Goal: Find specific page/section: Find specific page/section

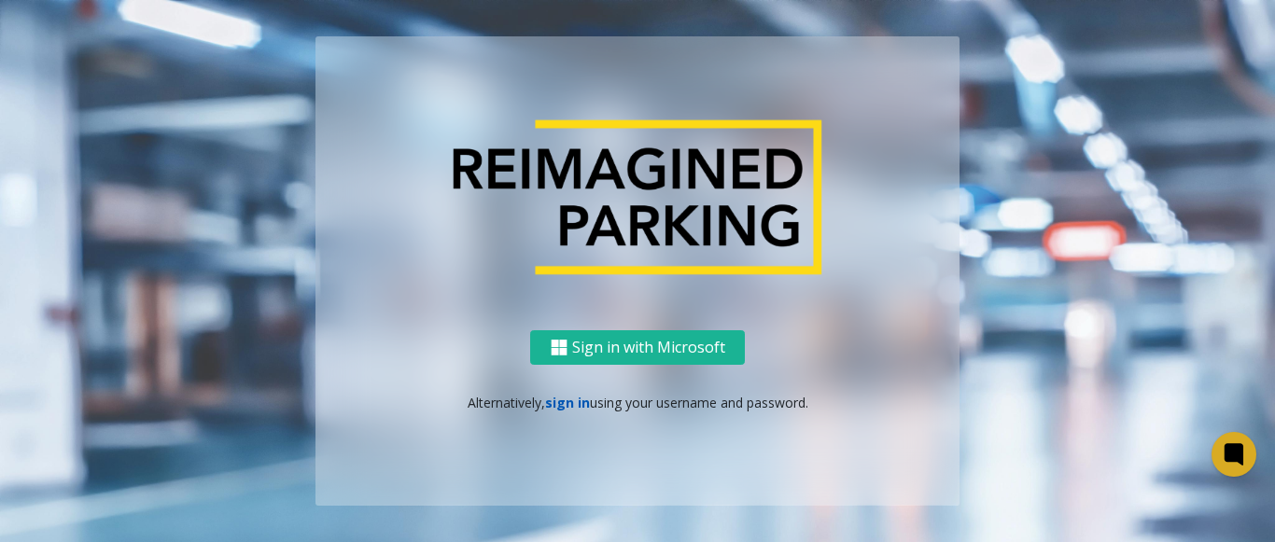
click at [564, 405] on link "sign in" at bounding box center [567, 403] width 45 height 18
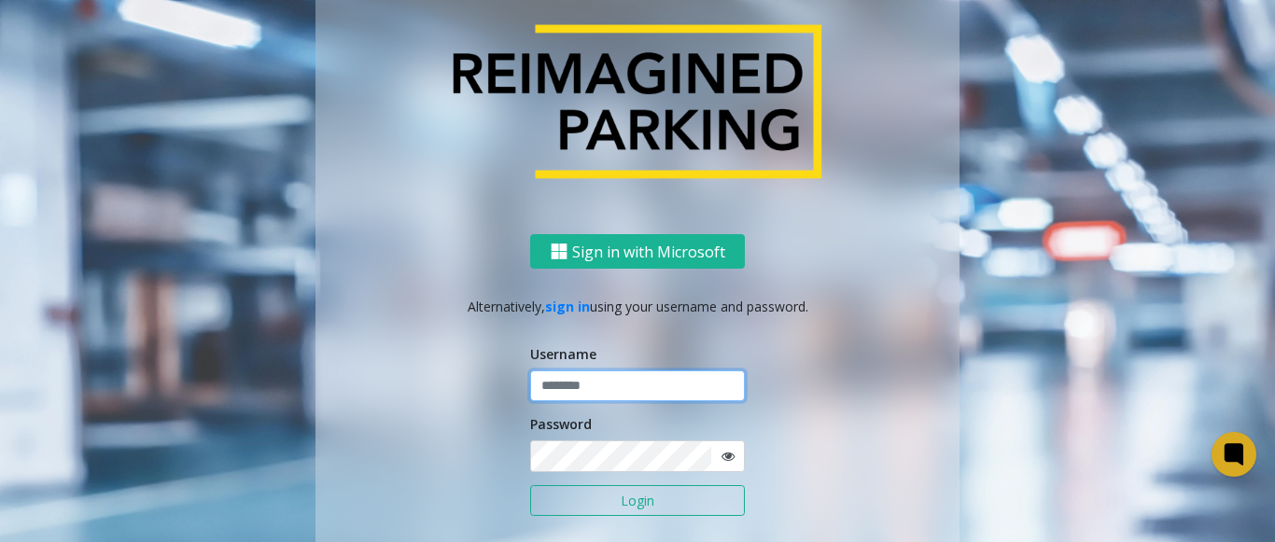
click at [563, 391] on input "text" at bounding box center [637, 387] width 215 height 32
type input "*******"
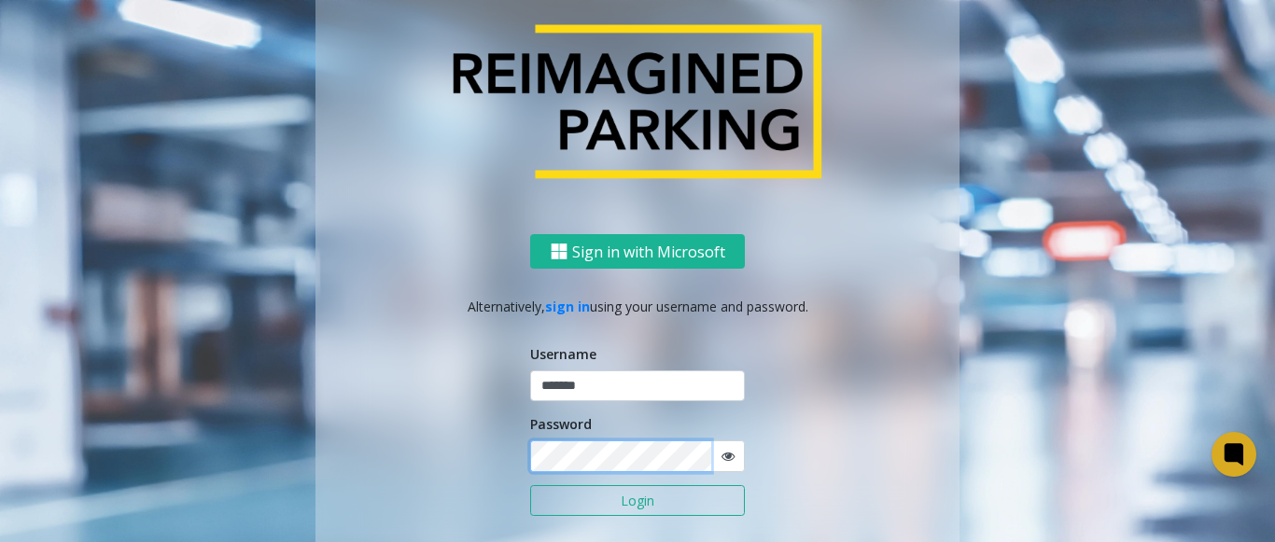
click at [530, 485] on button "Login" at bounding box center [637, 501] width 215 height 32
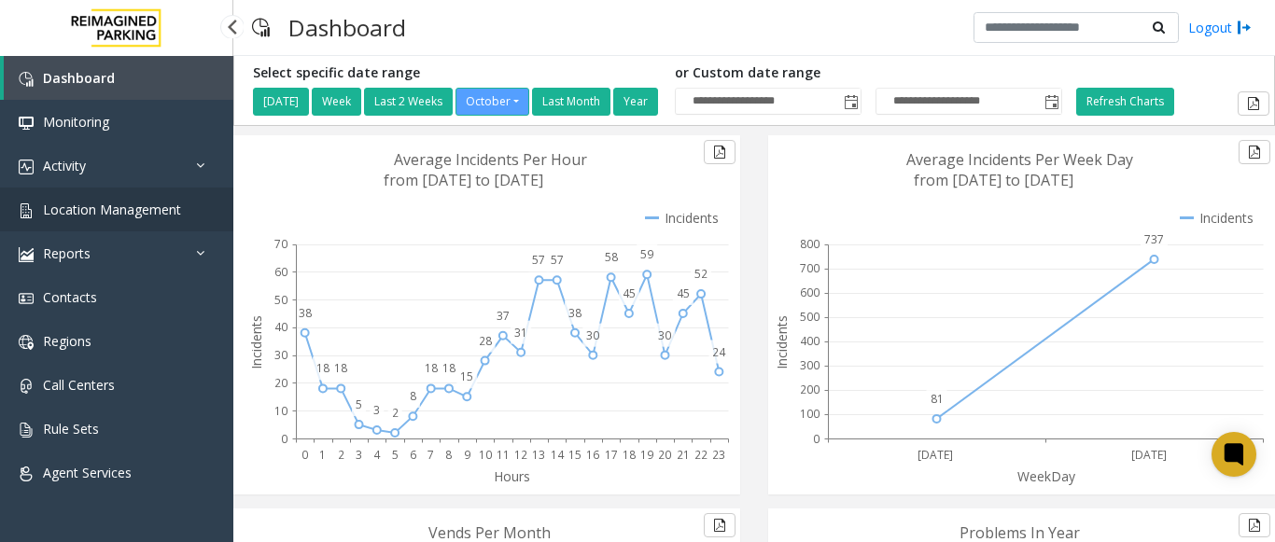
click at [189, 204] on link "Location Management" at bounding box center [116, 210] width 233 height 44
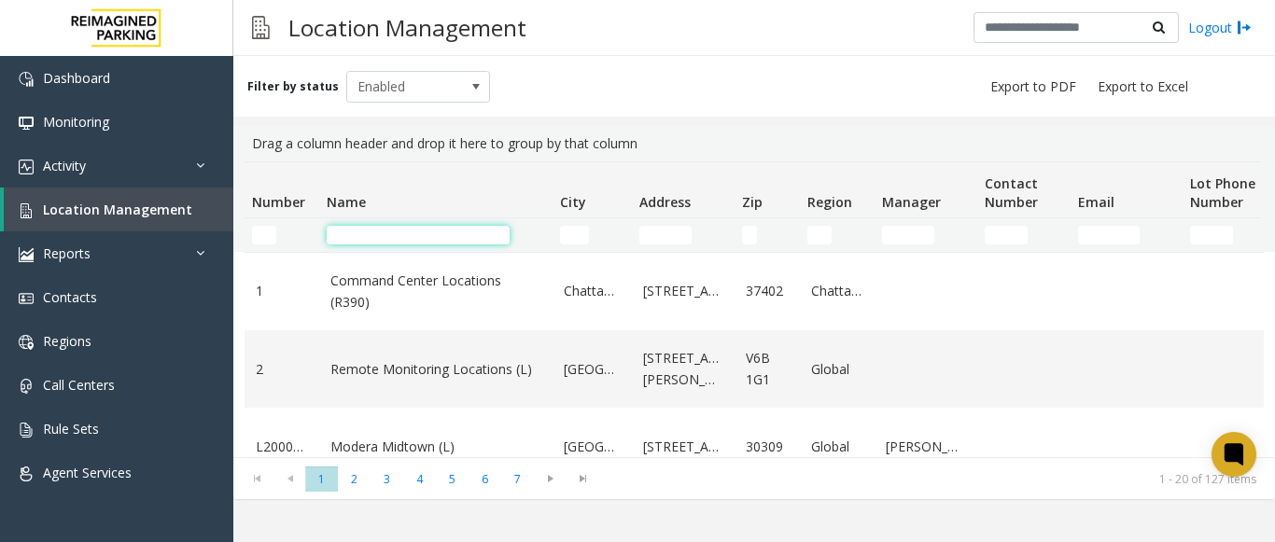
click at [399, 233] on input "Name Filter" at bounding box center [418, 235] width 183 height 19
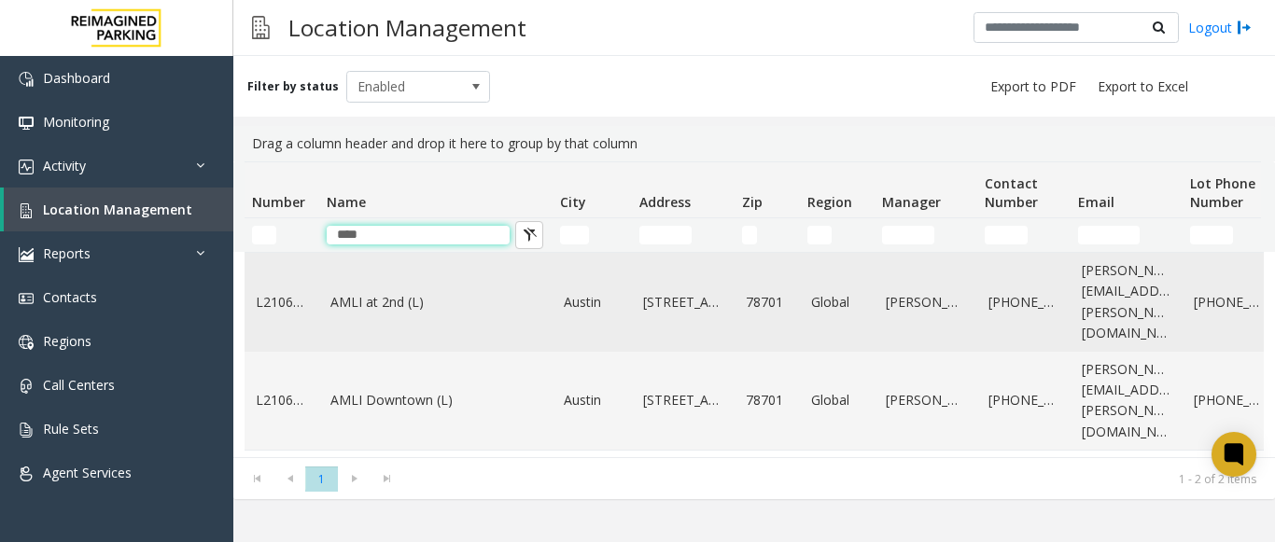
type input "****"
click at [436, 326] on td "AMLI at 2nd (L)" at bounding box center [435, 302] width 233 height 99
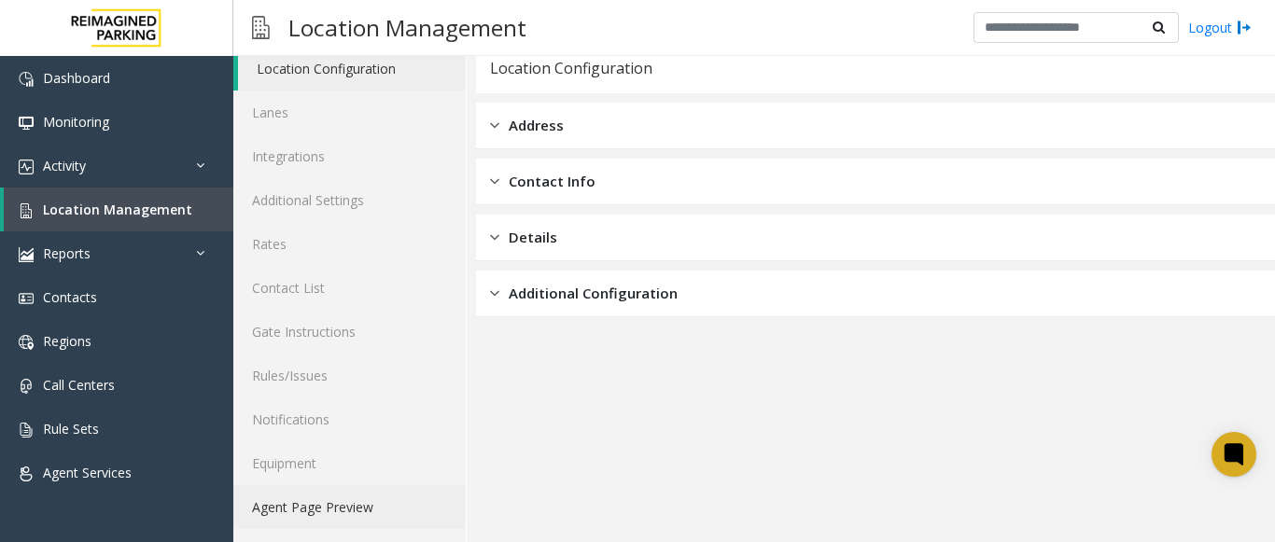
scroll to position [73, 0]
click at [381, 498] on link "Agent Page Preview" at bounding box center [349, 507] width 232 height 44
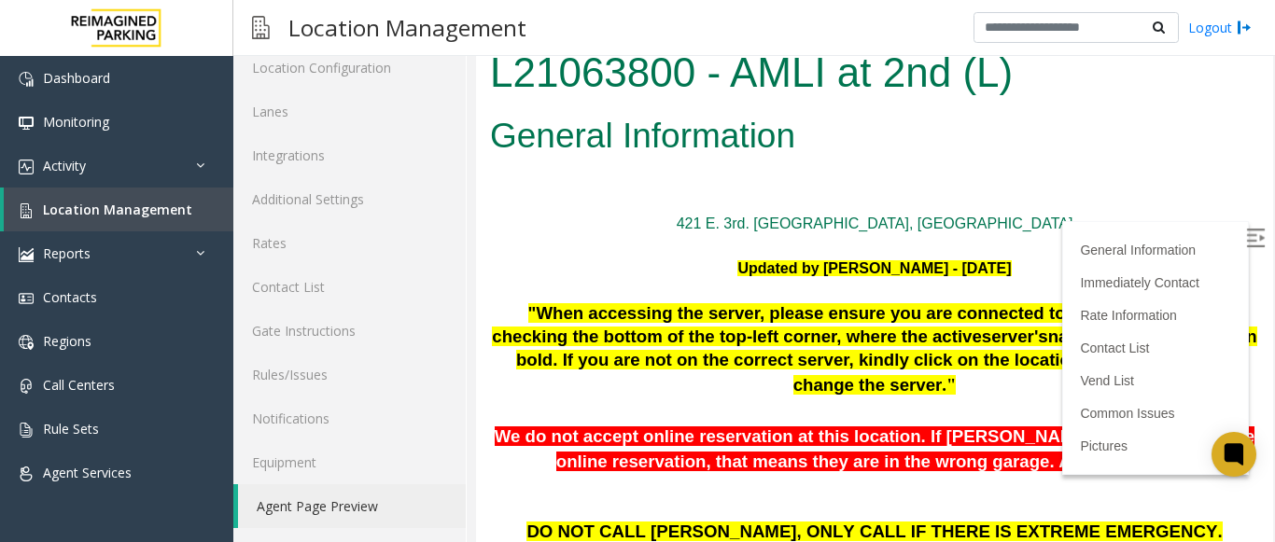
click at [1246, 240] on img at bounding box center [1255, 238] width 19 height 19
